Goal: Contribute content: Add original content to the website for others to see

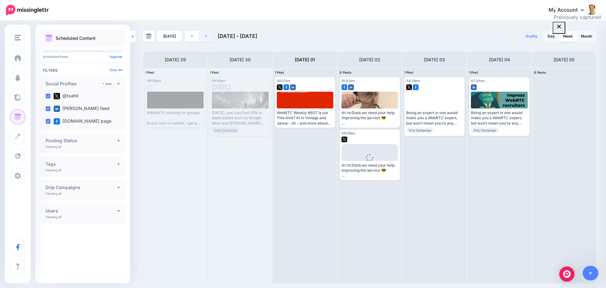
click at [210, 36] on link at bounding box center [206, 36] width 14 height 11
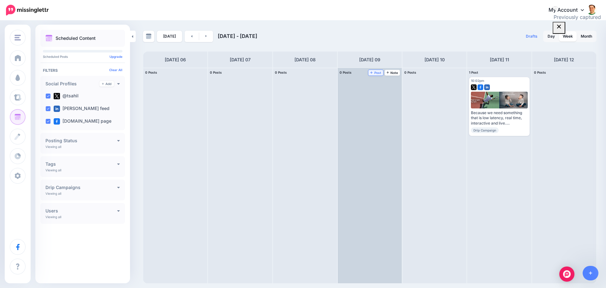
click at [375, 73] on span "Post" at bounding box center [375, 72] width 11 height 3
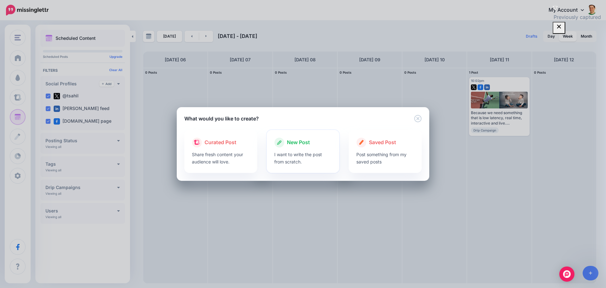
click at [290, 144] on span "New Post" at bounding box center [298, 142] width 23 height 8
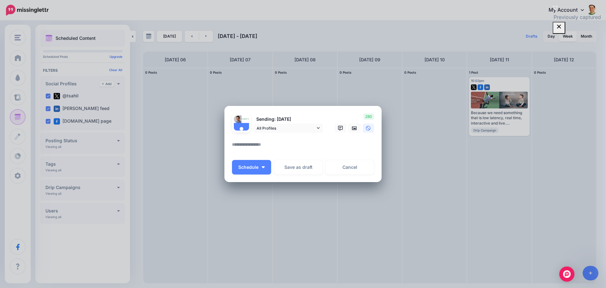
click at [256, 146] on textarea at bounding box center [304, 146] width 145 height 12
paste textarea "**********"
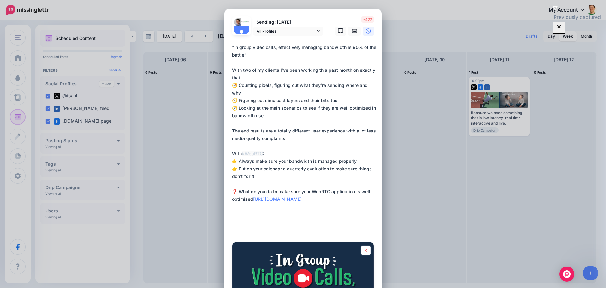
type textarea "**********"
click at [361, 250] on link at bounding box center [365, 249] width 9 height 9
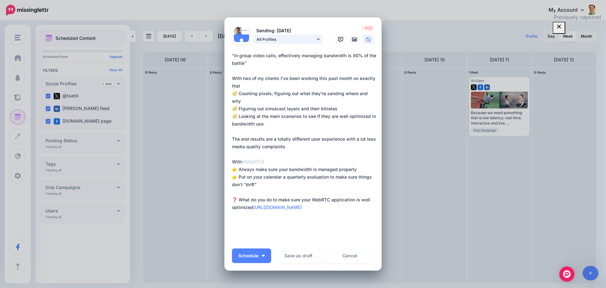
click at [317, 38] on icon at bounding box center [318, 39] width 3 height 4
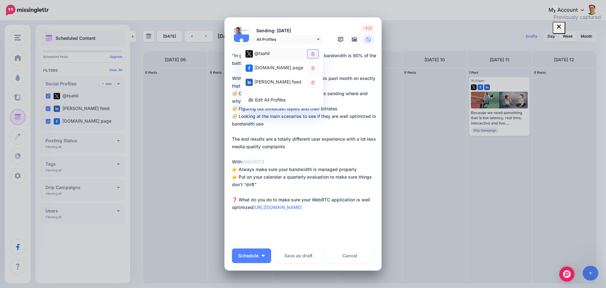
click at [309, 51] on link at bounding box center [312, 54] width 11 height 9
click at [352, 38] on icon at bounding box center [354, 40] width 5 height 4
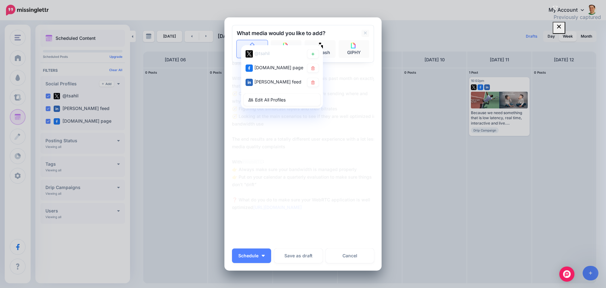
click at [256, 44] on link "Upload" at bounding box center [252, 49] width 31 height 18
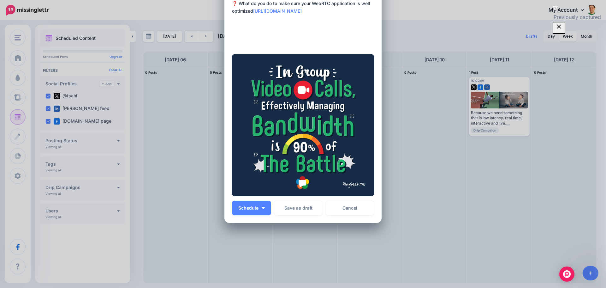
scroll to position [191, 0]
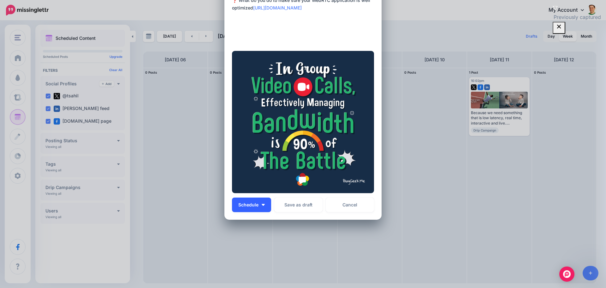
click at [256, 206] on button "Schedule" at bounding box center [251, 204] width 39 height 15
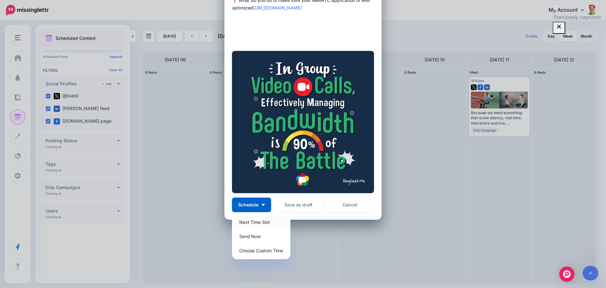
click at [256, 220] on link "Next Time Slot" at bounding box center [261, 222] width 53 height 12
